Goal: Navigation & Orientation: Find specific page/section

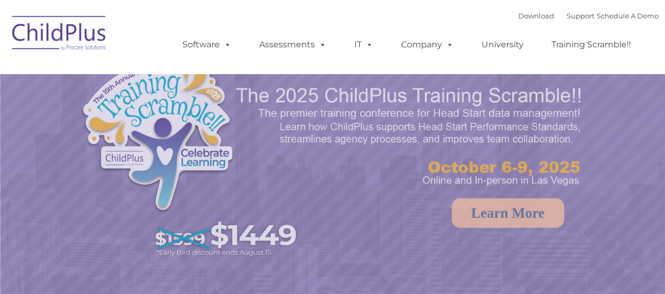
select select "MEDIUM"
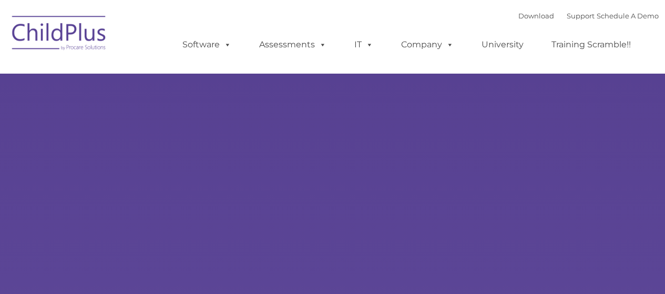
click at [169, 119] on div "Learn More Request a Demo The Future of ChildPlus is Here! Boost your productiv…" at bounding box center [332, 205] width 665 height 410
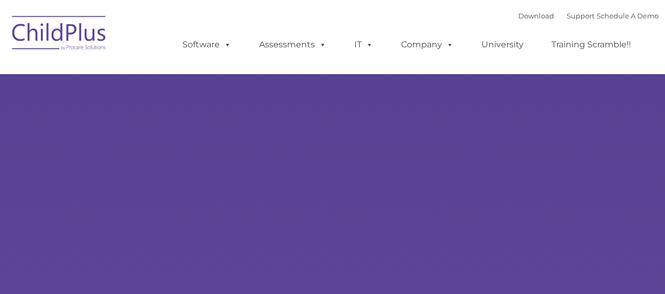
type input ""
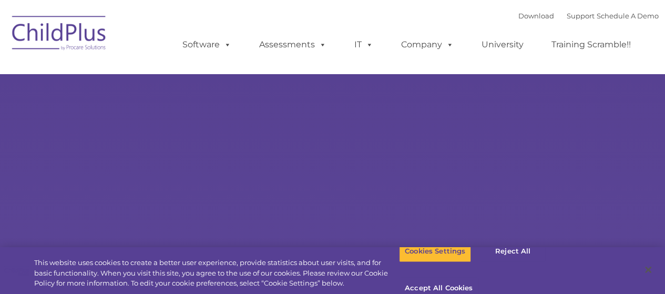
select select "MEDIUM"
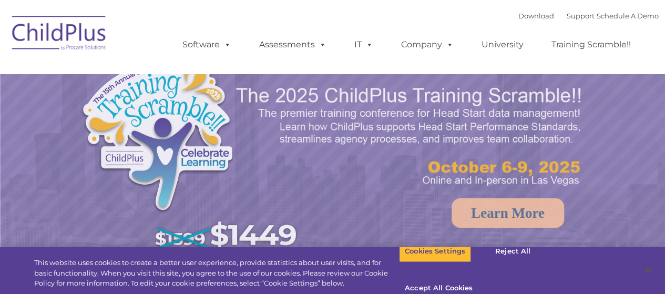
select select "MEDIUM"
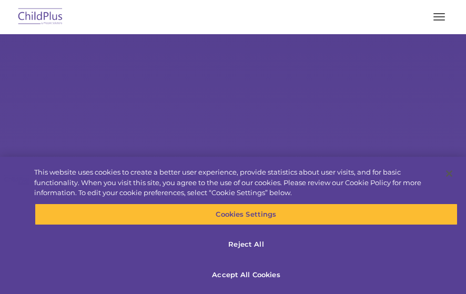
select select "MEDIUM"
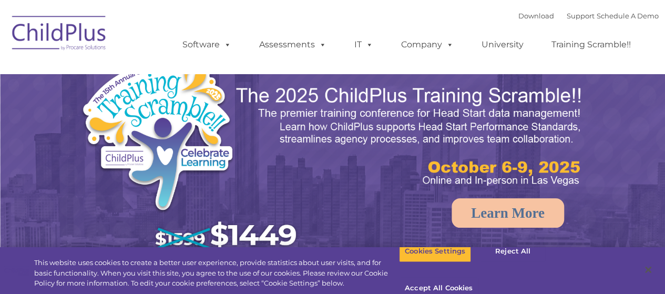
select select "MEDIUM"
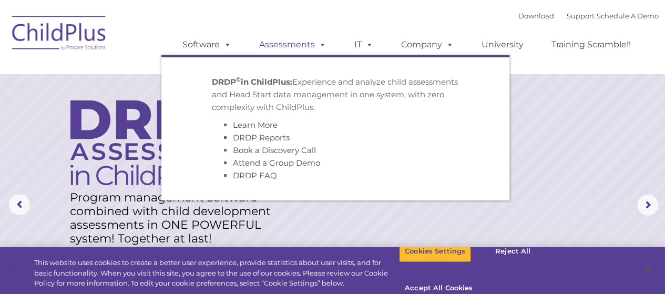
click at [301, 46] on link "Assessments" at bounding box center [293, 44] width 88 height 21
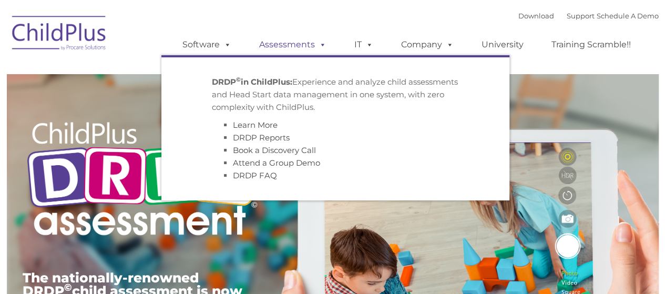
type input ""
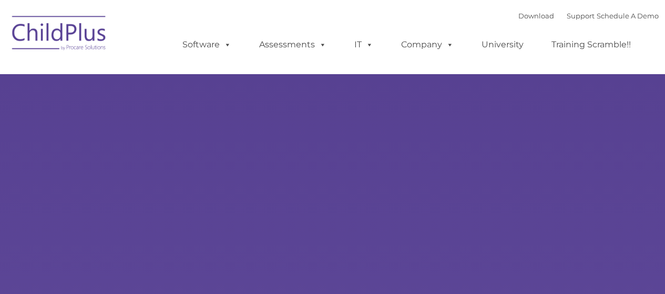
type input ""
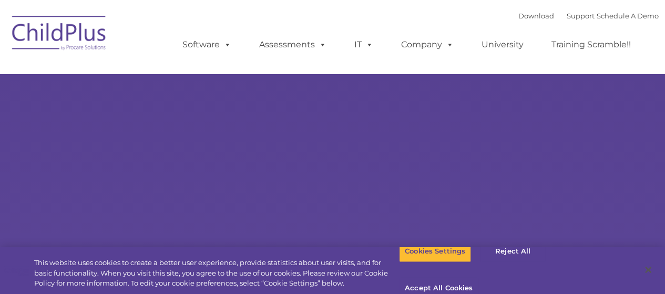
select select "MEDIUM"
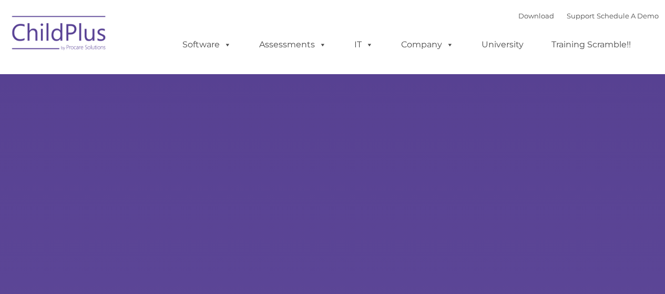
type input ""
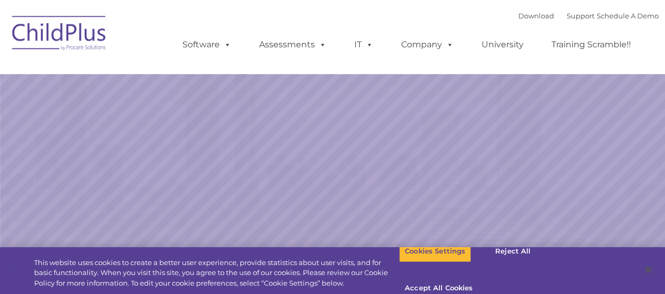
select select "MEDIUM"
